Goal: Task Accomplishment & Management: Use online tool/utility

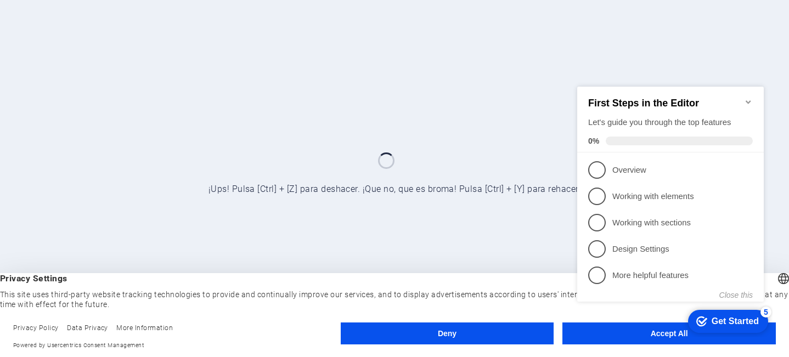
click div "checkmark Get Started 5 First Steps in the Editor Let's guide you through the t…"
click at [745, 100] on icon "Minimize checklist" at bounding box center [747, 101] width 5 height 3
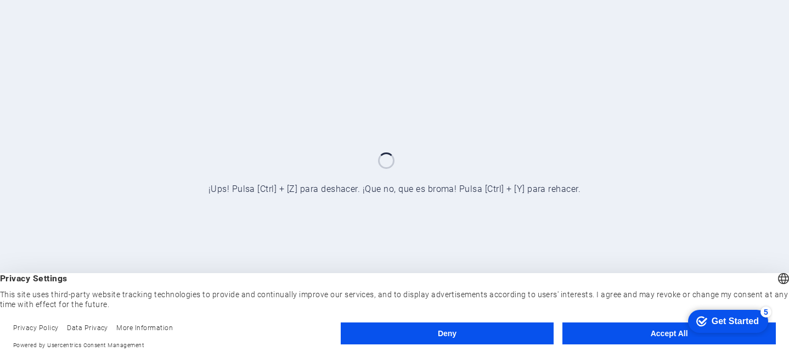
click div "checkmark Get Started 5 First Steps in the Editor Let's guide you through the t…"
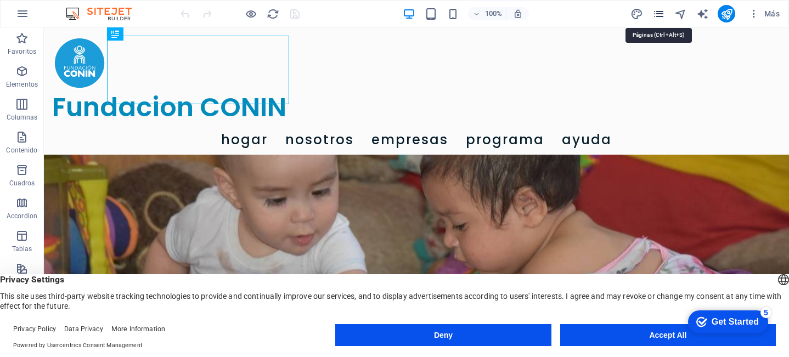
click at [658, 14] on icon "pages" at bounding box center [658, 14] width 13 height 13
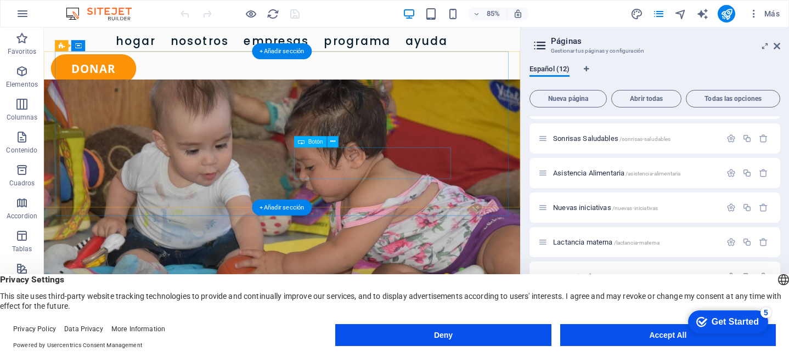
scroll to position [99, 0]
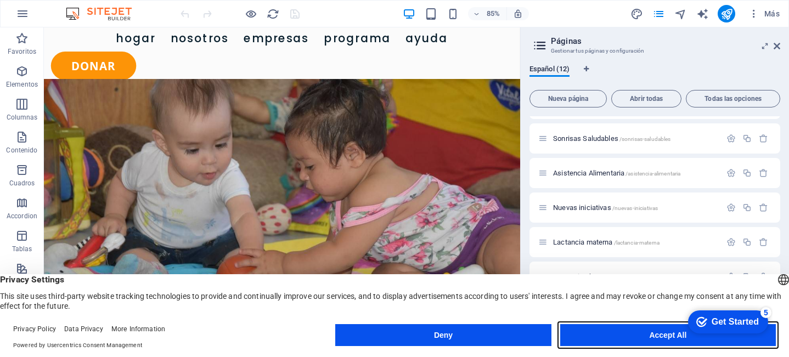
click at [621, 338] on button "Accept All" at bounding box center [668, 335] width 216 height 22
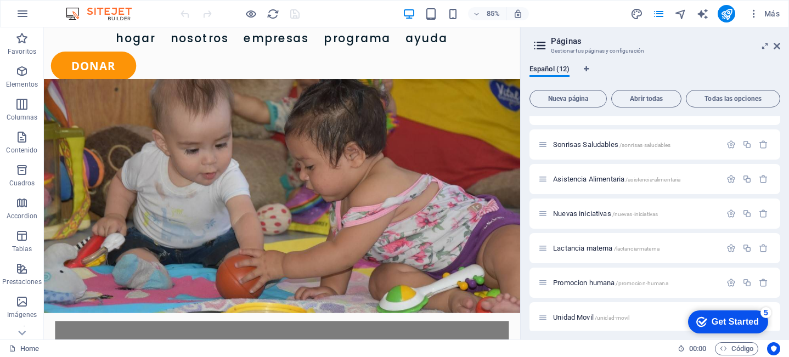
scroll to position [200, 0]
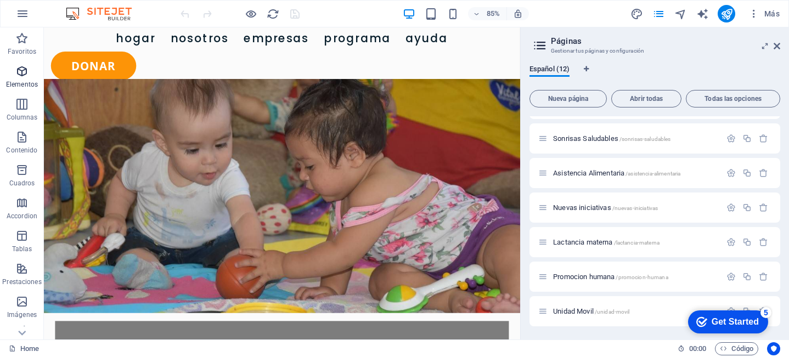
click at [24, 74] on icon "button" at bounding box center [21, 71] width 13 height 13
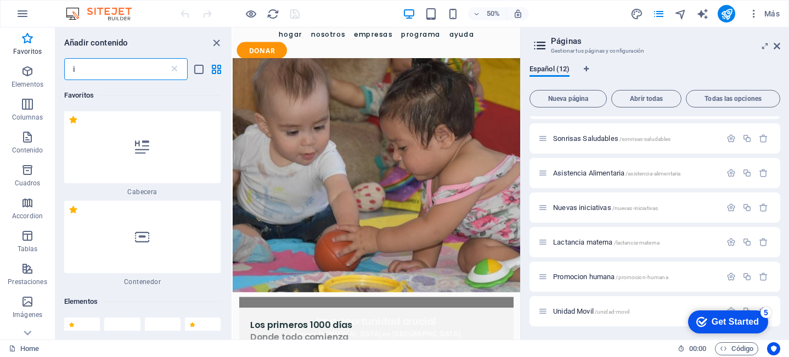
scroll to position [0, 0]
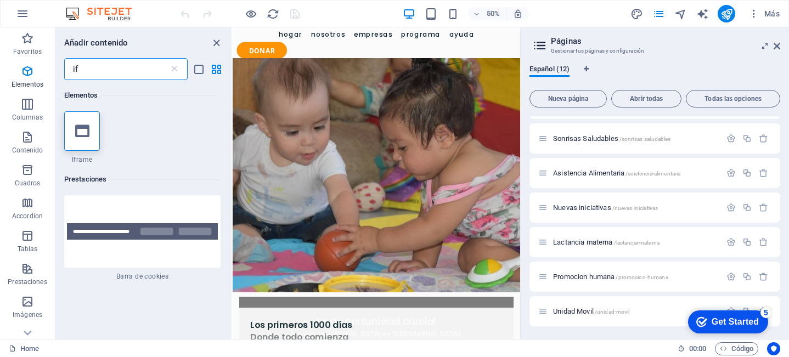
type input "if"
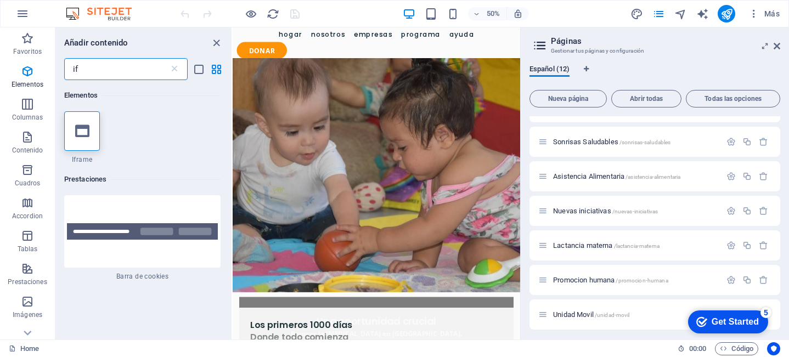
scroll to position [200, 0]
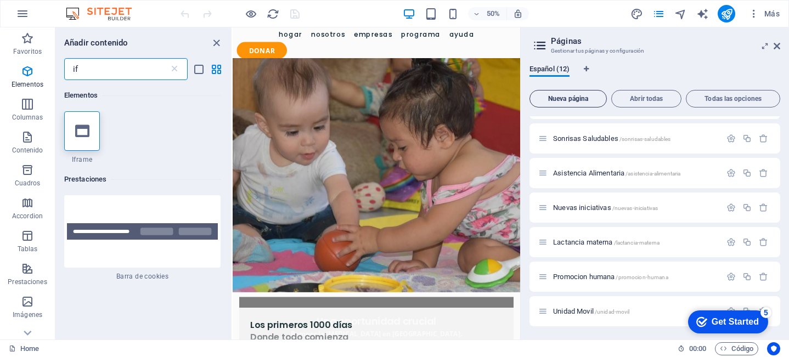
click at [563, 95] on span "Nueva página" at bounding box center [567, 98] width 67 height 7
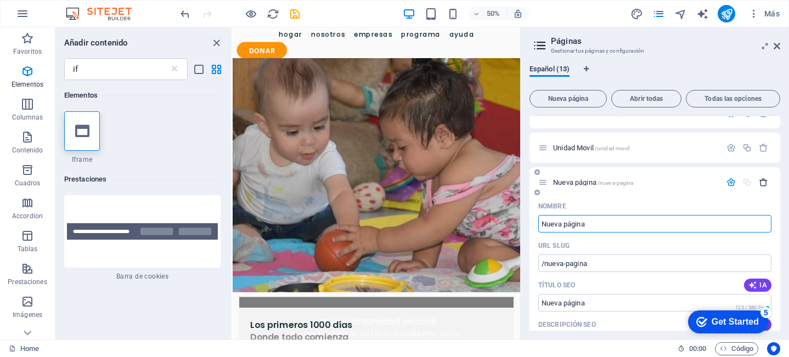
click at [761, 182] on icon "button" at bounding box center [763, 182] width 9 height 9
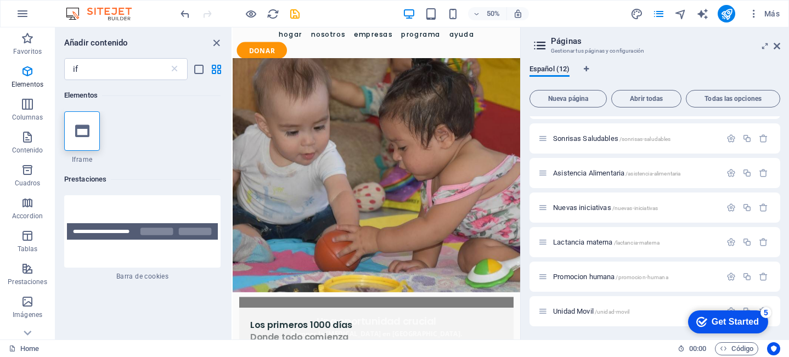
scroll to position [200, 0]
click at [567, 96] on span "Nueva página" at bounding box center [567, 98] width 67 height 7
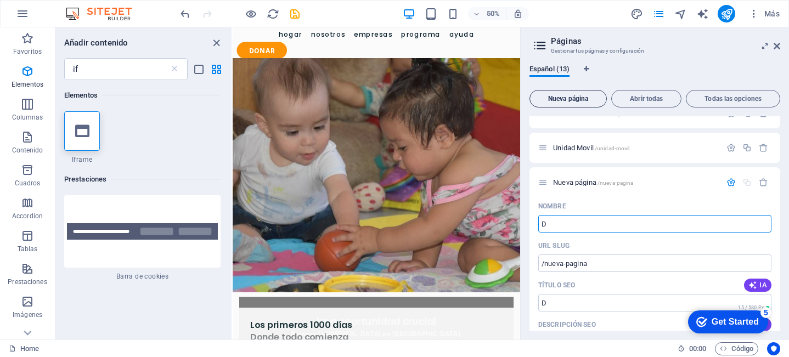
type input "D"
type input "/d"
type input "Don"
type input "/do"
type input "Donac"
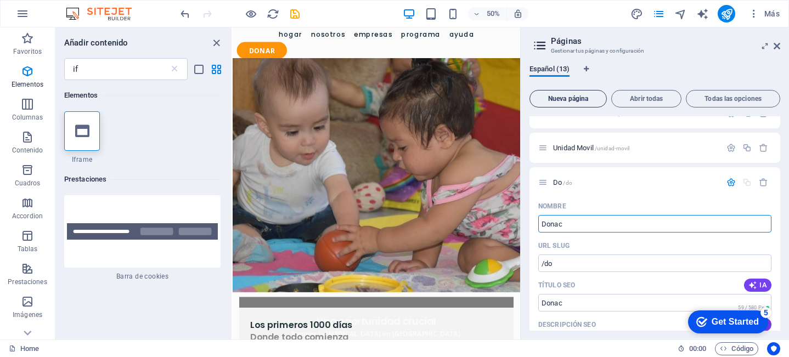
type input "/donac"
type input "Donacion"
type input "/donacion"
type input "Donaciones"
type input "/donacione"
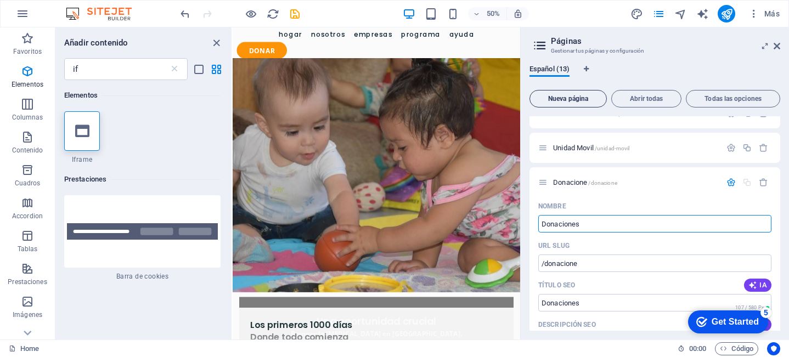
type input "Donaciones"
type input "/donaciones"
type input "Donaciones Individuo"
type input "/donaciones-individ"
type input "Donaciones Individuos"
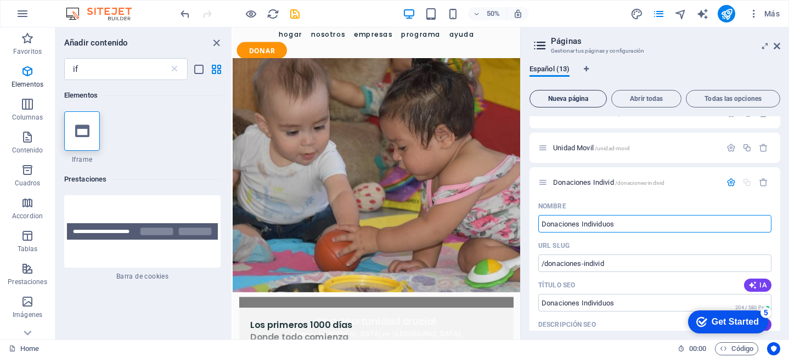
type input "/donaciones-individuos"
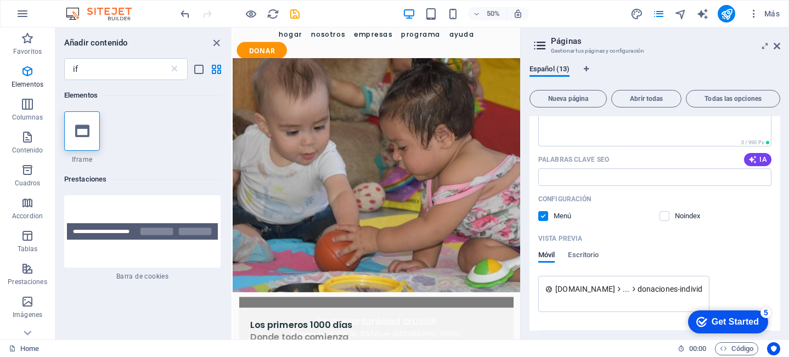
scroll to position [617, 0]
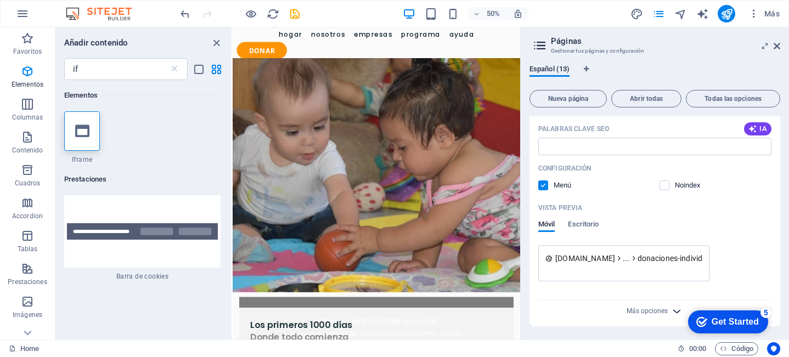
type input "Donaciones Individuos"
click at [675, 309] on icon "button" at bounding box center [676, 311] width 13 height 13
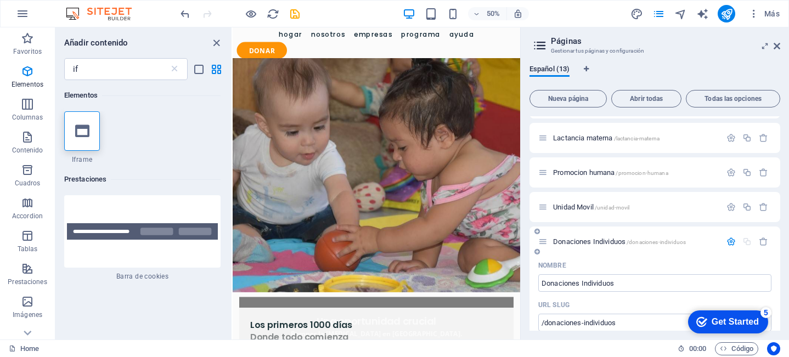
scroll to position [307, 0]
click at [729, 239] on icon "button" at bounding box center [730, 239] width 9 height 9
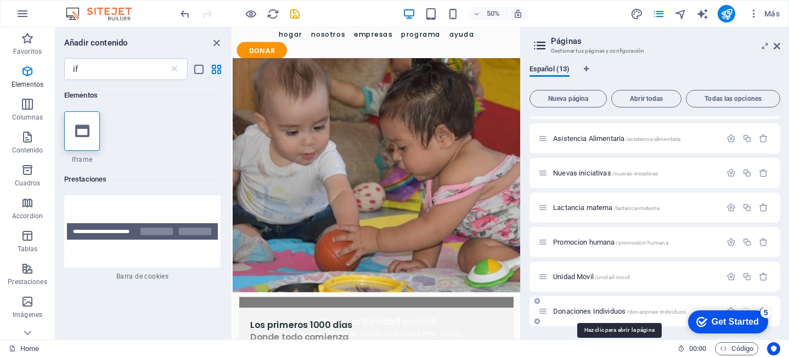
click at [590, 312] on span "Donaciones Individuos /donaciones-individuos" at bounding box center [619, 311] width 133 height 8
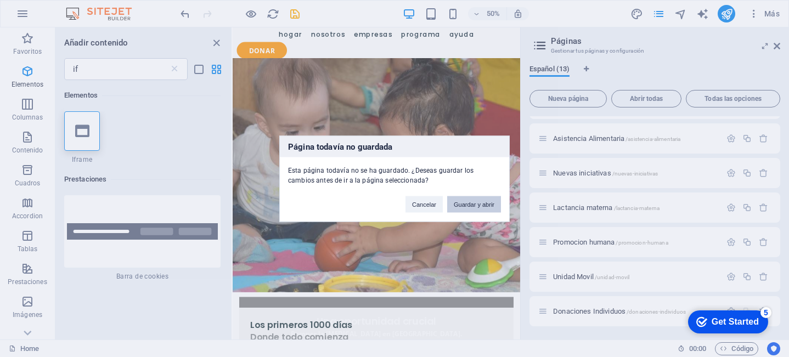
click at [481, 205] on button "Guardar y abrir" at bounding box center [474, 204] width 54 height 16
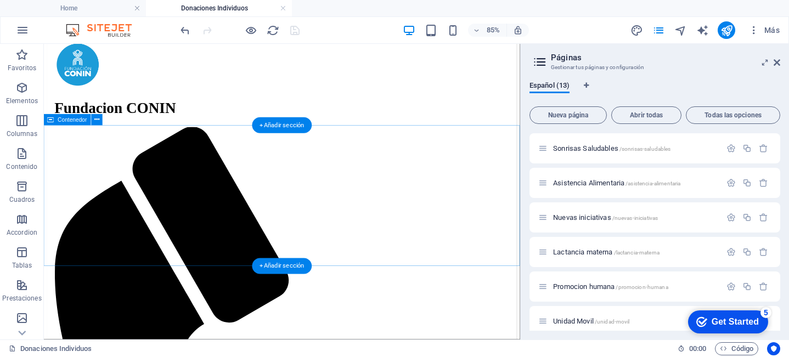
scroll to position [22, 0]
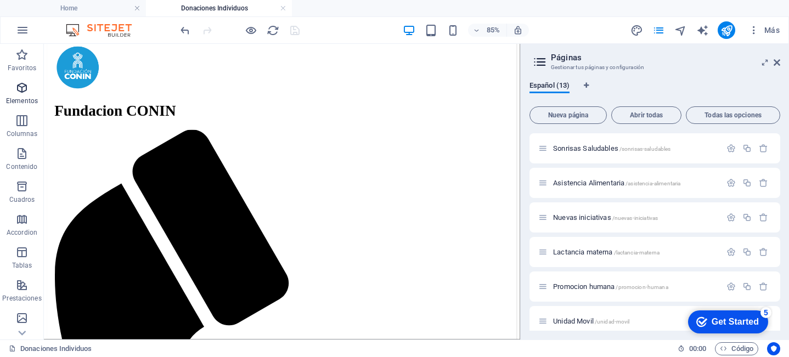
click at [24, 89] on icon "button" at bounding box center [21, 87] width 13 height 13
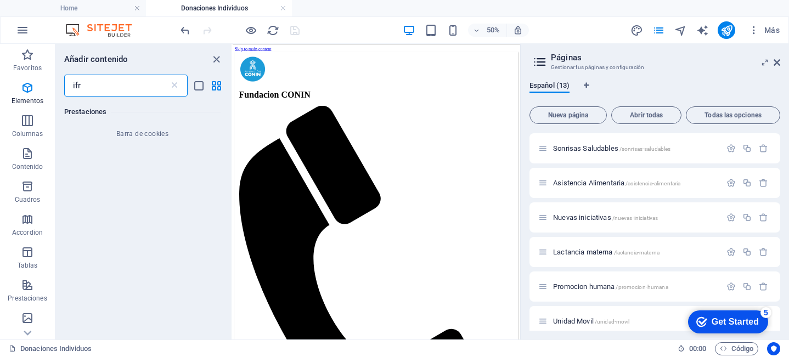
scroll to position [0, 0]
type input "ifr"
select select "%"
select select "px"
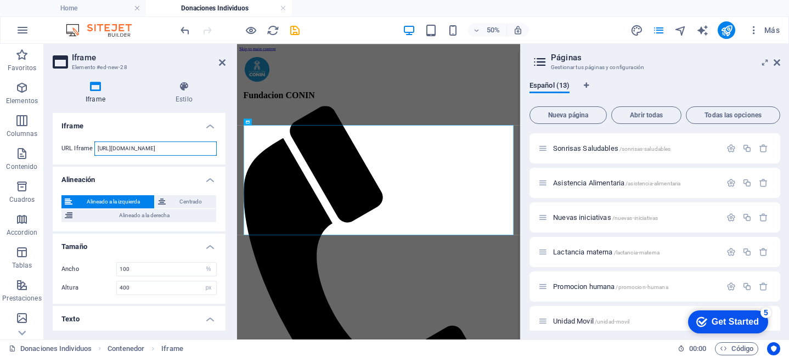
click at [196, 148] on input "[URL][DOMAIN_NAME]" at bounding box center [155, 149] width 122 height 14
click at [193, 150] on input "[URL][DOMAIN_NAME]" at bounding box center [155, 149] width 122 height 14
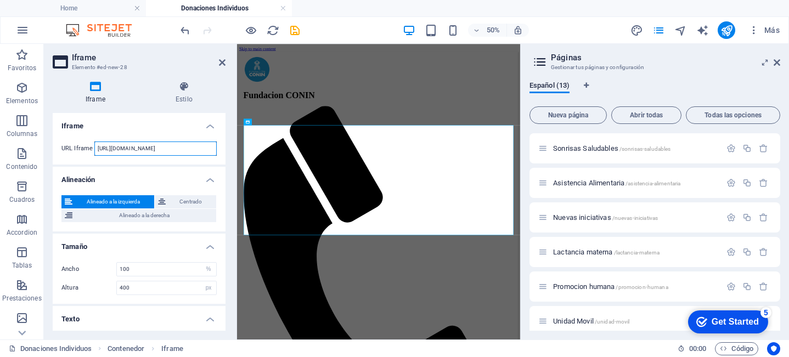
paste input "[DOMAIN_NAME][URL]"
type input "[URL][DOMAIN_NAME]"
click at [156, 289] on input "400" at bounding box center [166, 287] width 99 height 13
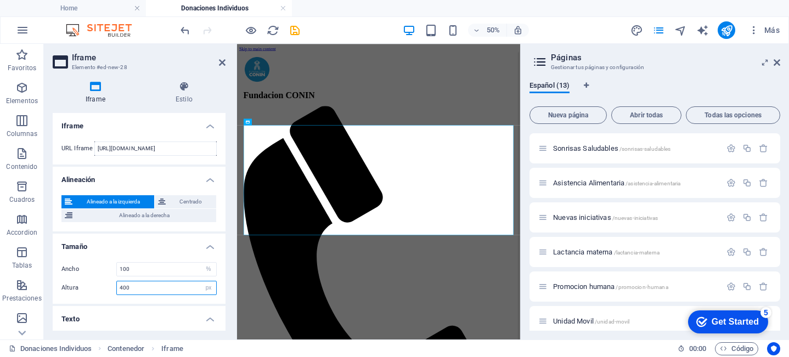
click at [156, 289] on input "400" at bounding box center [166, 287] width 99 height 13
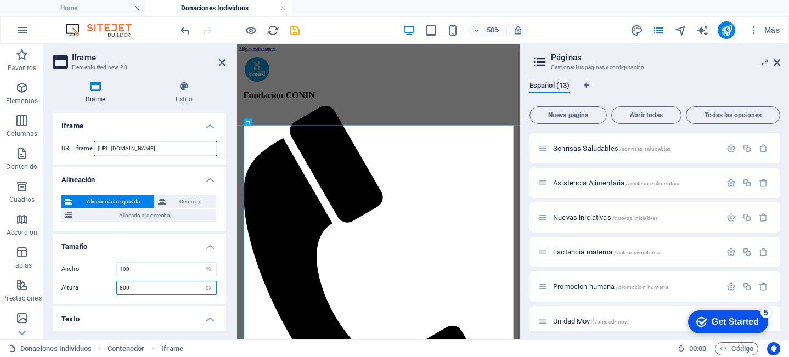
click at [146, 291] on input "800" at bounding box center [166, 287] width 99 height 13
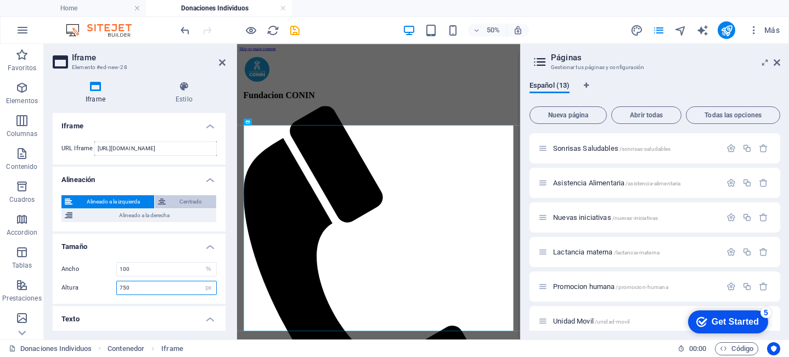
type input "750"
click at [174, 202] on span "Centrado" at bounding box center [191, 201] width 44 height 13
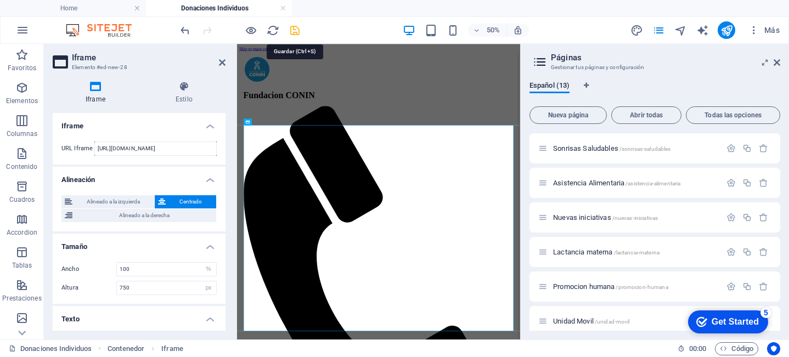
click at [296, 30] on icon "save" at bounding box center [294, 30] width 13 height 13
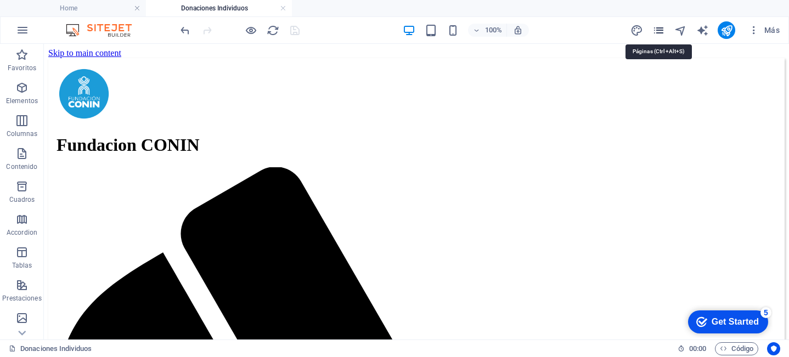
click at [658, 31] on icon "pages" at bounding box center [658, 30] width 13 height 13
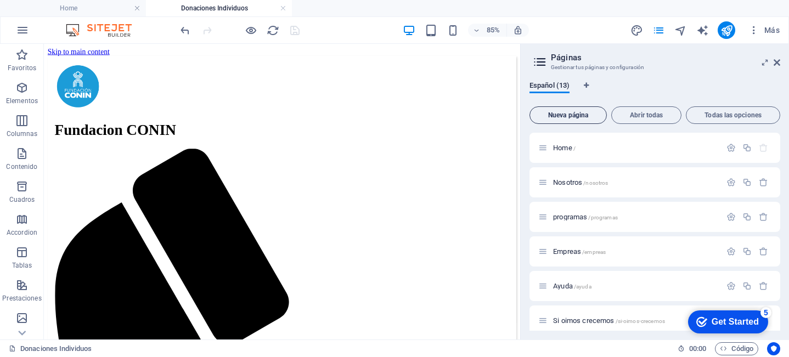
click at [575, 115] on span "Nueva página" at bounding box center [567, 115] width 67 height 7
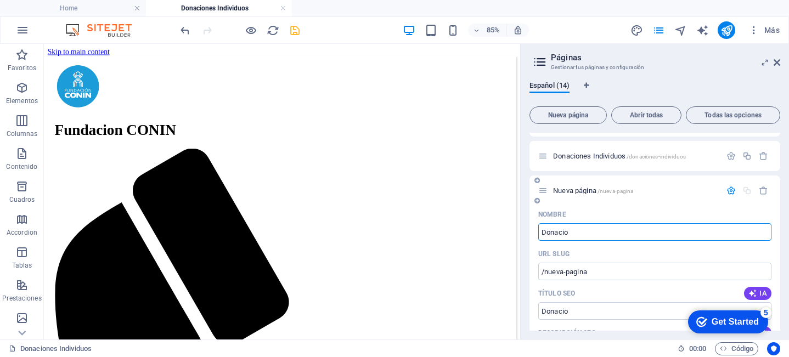
type input "Donacio"
type input "/[PERSON_NAME]"
type input "Donaciones"
type input "/donacione"
type input "Donaciones"
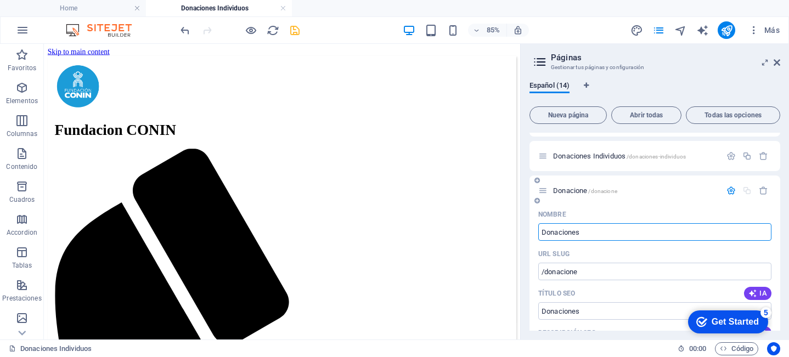
type input "/donaciones"
type input "Donaciones EE"
type input "/donaciones-eee"
type input "Donaciones E"
type input "/donaciones-e"
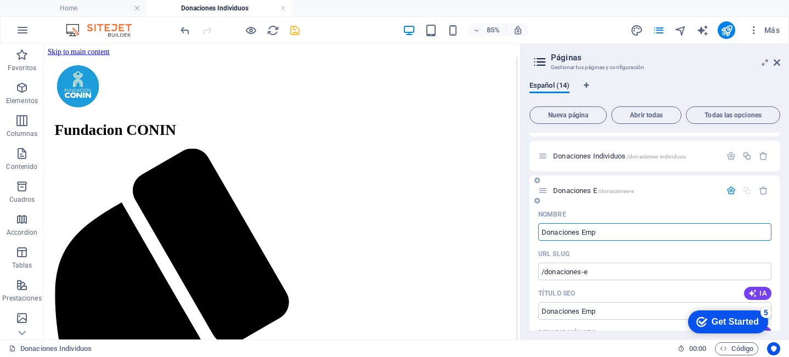
type input "Donaciones Empr"
type input "/donaciones-emp"
type input "Donaciones Empr"
type input "/donaciones-empr"
type input "Donaciones Empres"
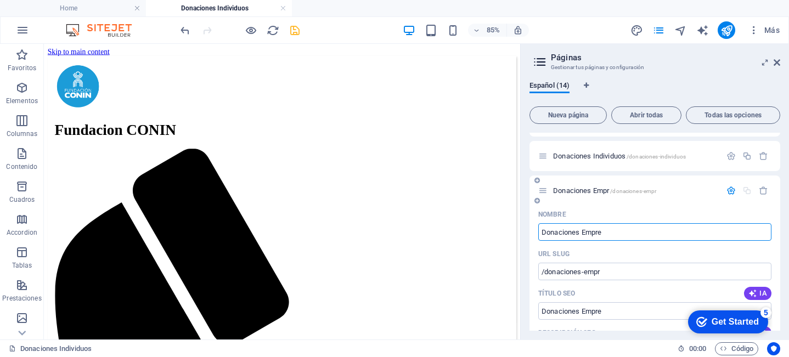
type input "/donaciones-empre"
type input "Donaciones Empresas"
type input "/donaciones-empresas"
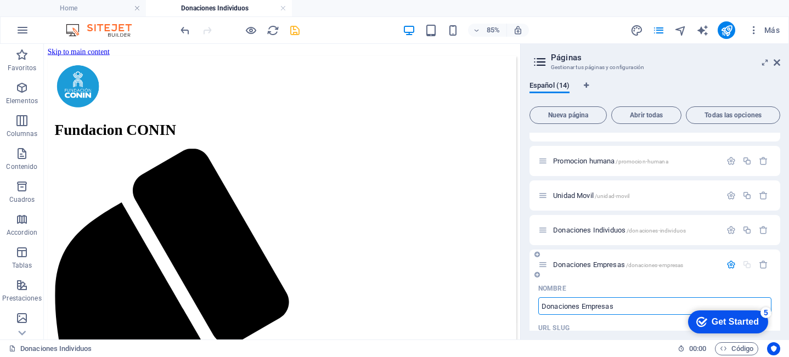
scroll to position [356, 0]
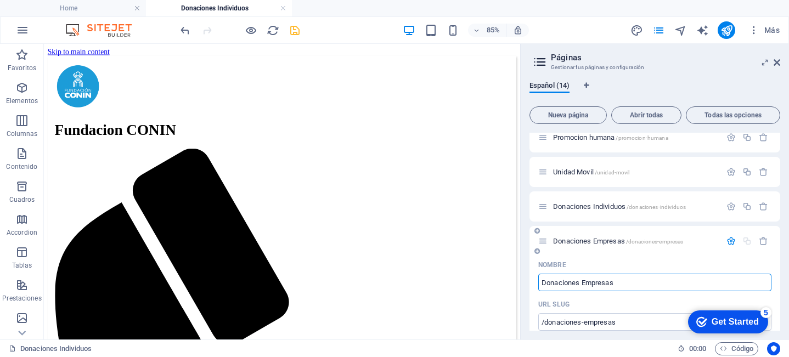
type input "Donaciones Empresas"
click at [728, 242] on icon "button" at bounding box center [730, 240] width 9 height 9
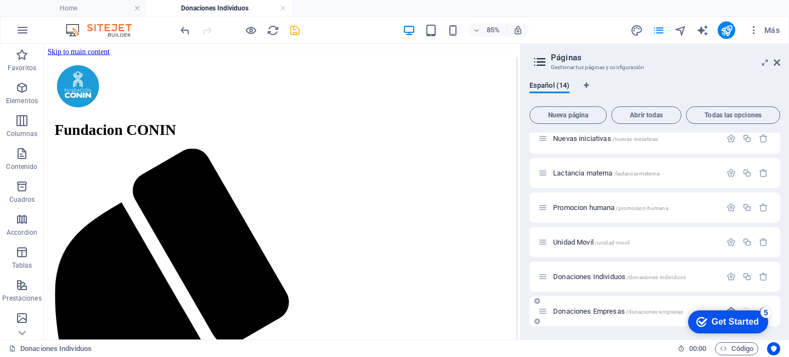
scroll to position [286, 0]
drag, startPoint x: 723, startPoint y: 320, endPoint x: 617, endPoint y: 332, distance: 107.1
click html "checkmark Get Started 5 First Steps in the Editor Let's guide you through the t…"
click at [607, 312] on span "Donaciones Empresas /donaciones-empresas" at bounding box center [618, 311] width 130 height 8
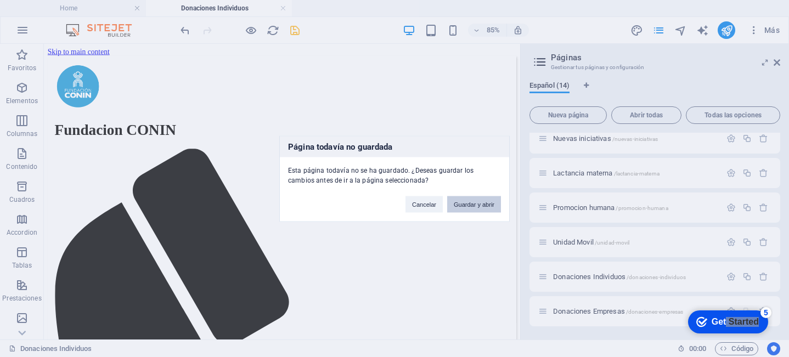
click at [468, 203] on button "Guardar y abrir" at bounding box center [474, 204] width 54 height 16
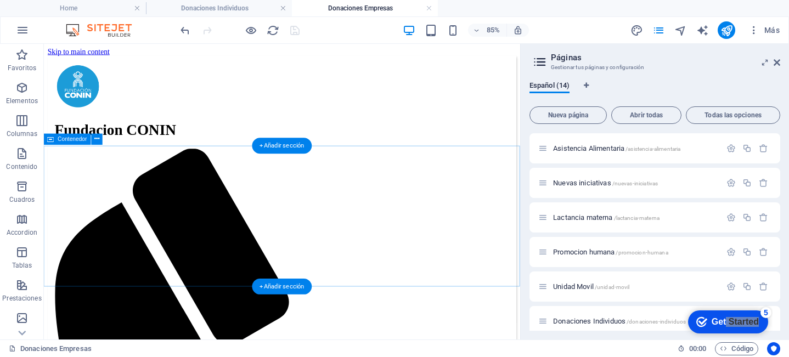
scroll to position [0, 0]
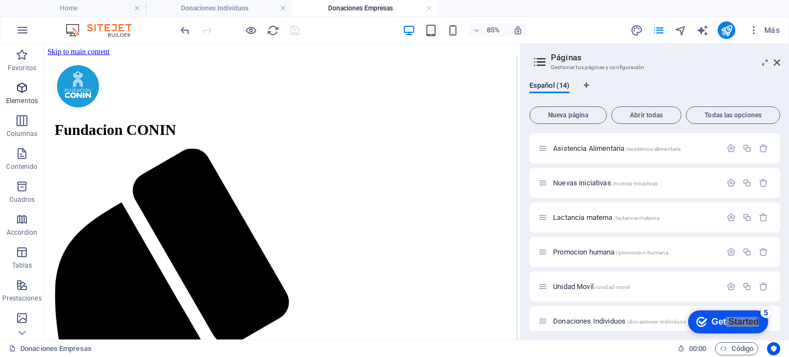
click at [21, 80] on button "Elementos" at bounding box center [22, 93] width 44 height 33
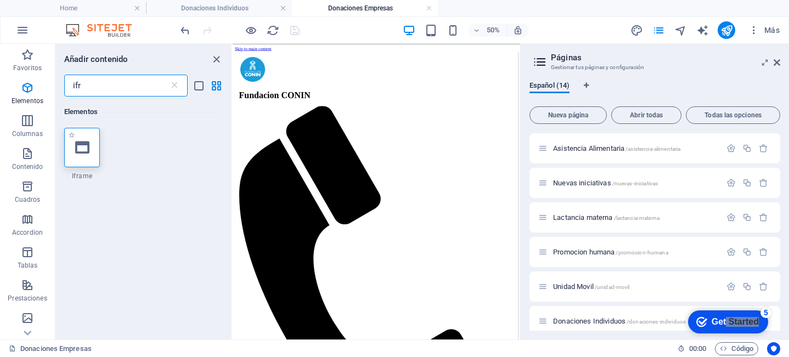
type input "ifr"
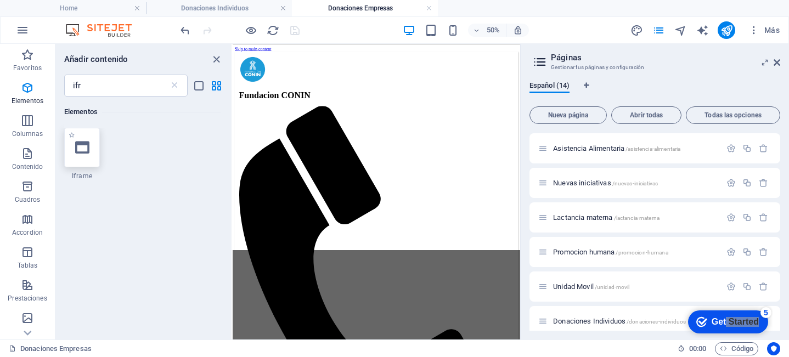
select select "%"
select select "px"
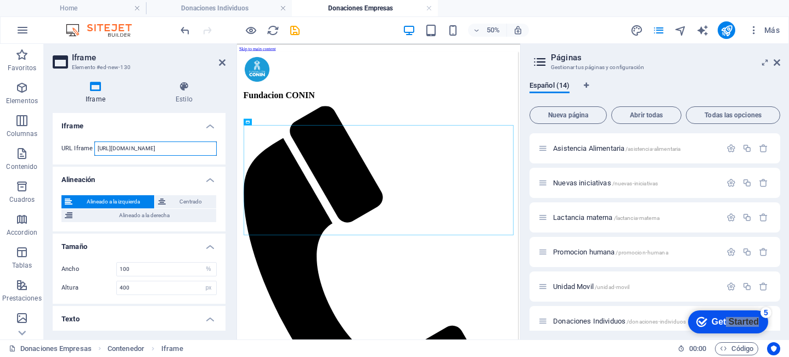
click at [195, 149] on input "[URL][DOMAIN_NAME]" at bounding box center [155, 149] width 122 height 14
paste input "[DOMAIN_NAME][URL]"
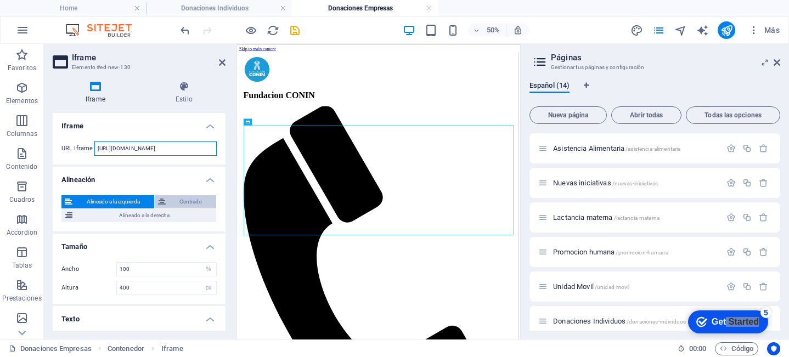
type input "[URL][DOMAIN_NAME]"
click at [185, 201] on span "Centrado" at bounding box center [191, 201] width 44 height 13
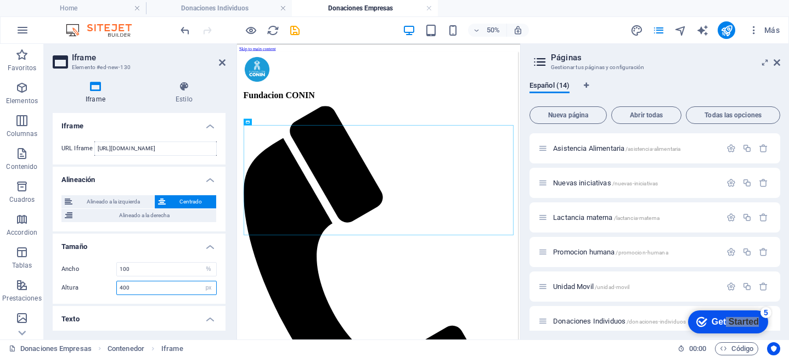
click at [156, 290] on input "400" at bounding box center [166, 287] width 99 height 13
type input "7"
type input "800"
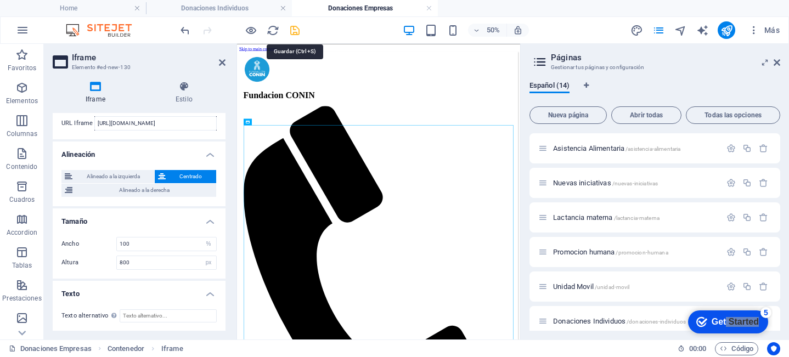
click at [296, 31] on icon "save" at bounding box center [294, 30] width 13 height 13
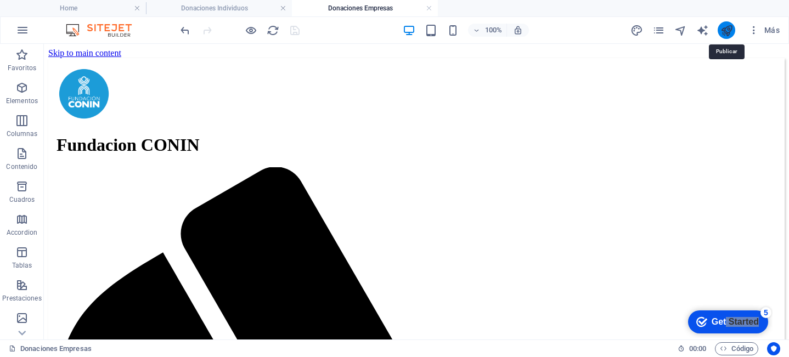
click at [728, 28] on icon "publish" at bounding box center [726, 30] width 13 height 13
